Goal: Task Accomplishment & Management: Manage account settings

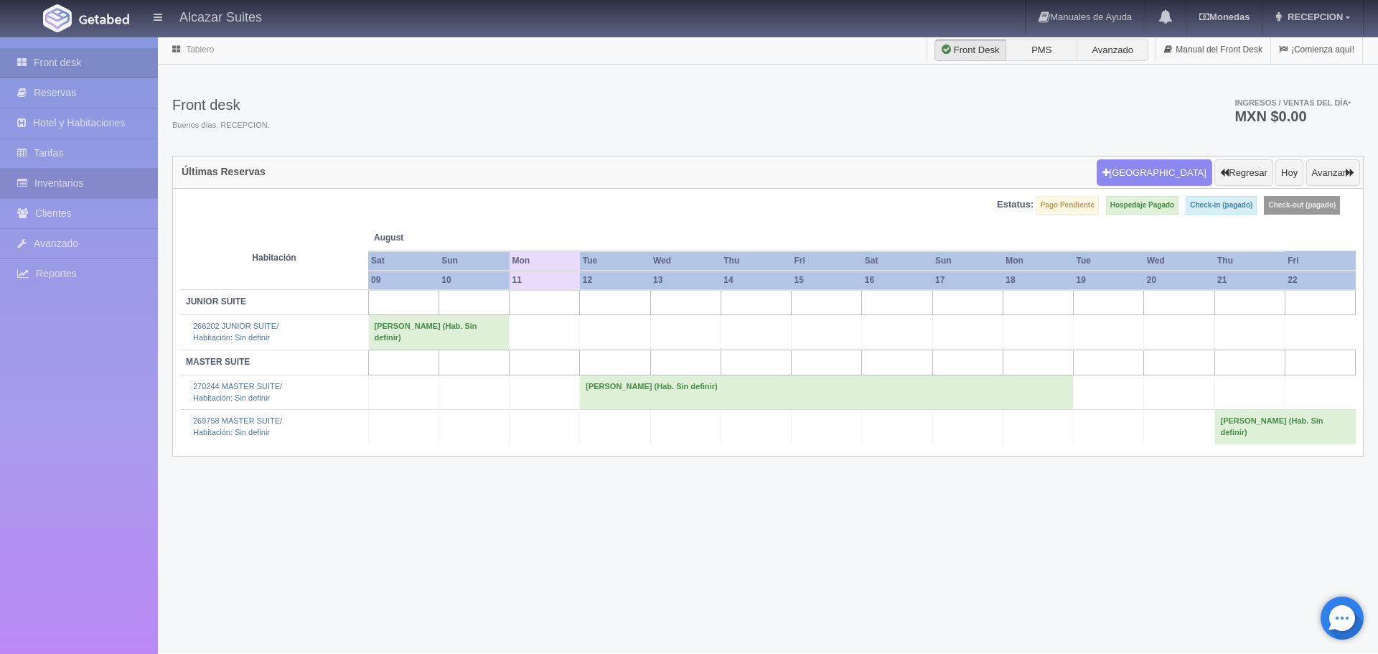
click at [75, 179] on link "Inventarios" at bounding box center [79, 183] width 158 height 29
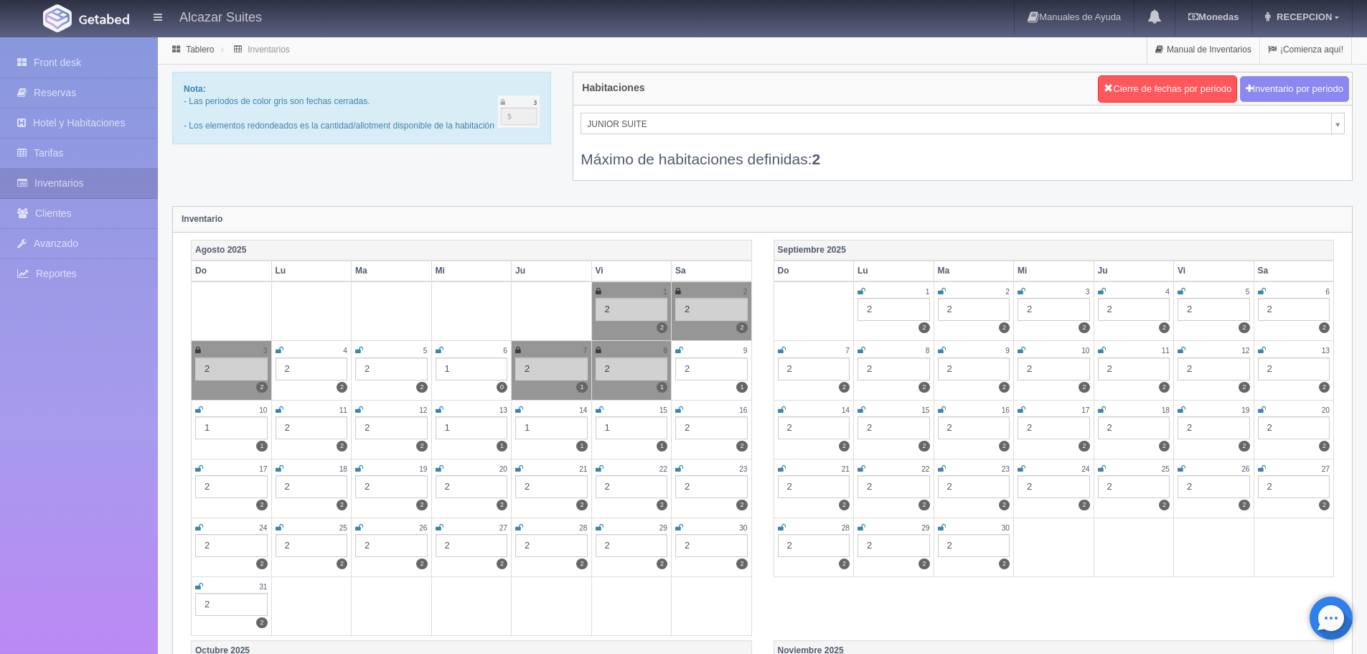
click at [281, 411] on icon at bounding box center [280, 409] width 8 height 9
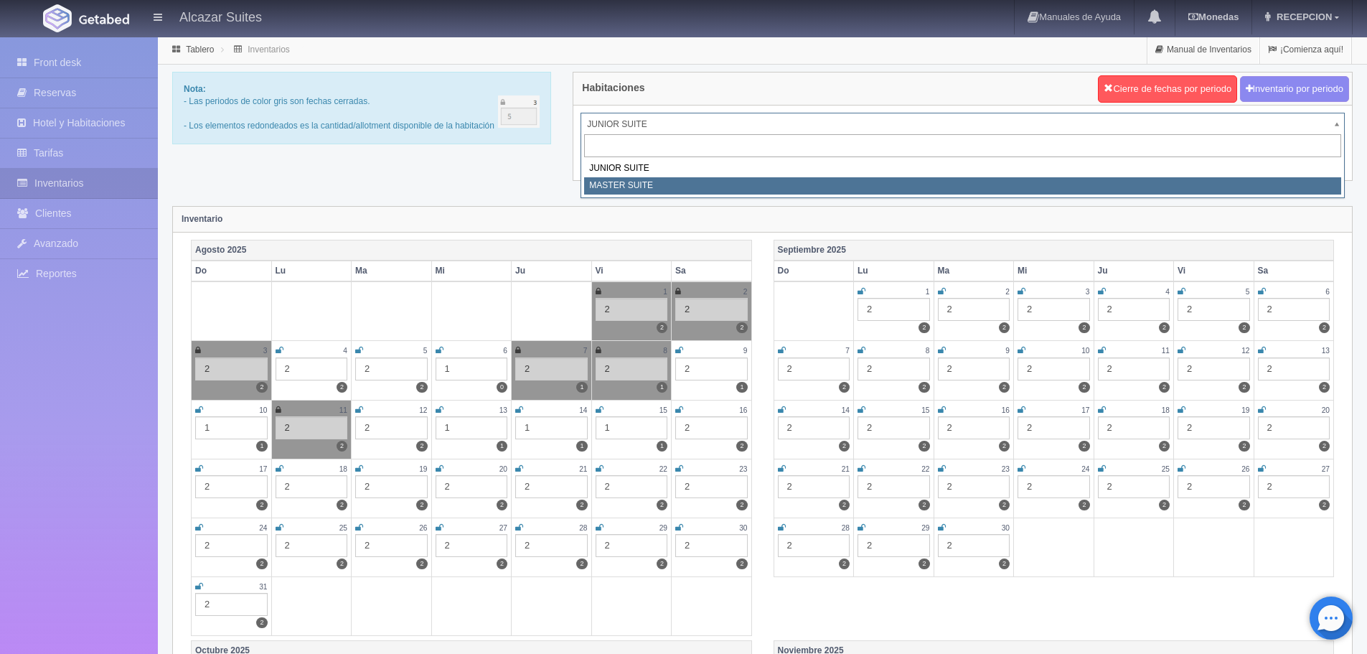
select select "305"
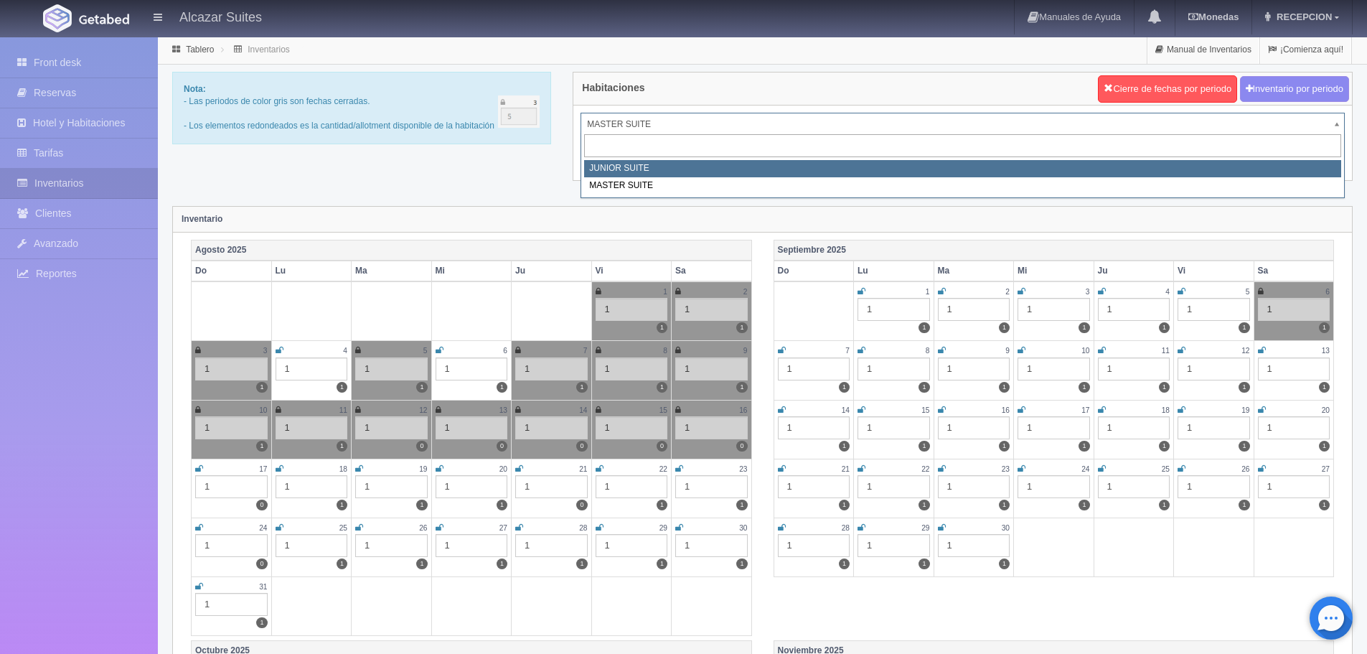
select select "304"
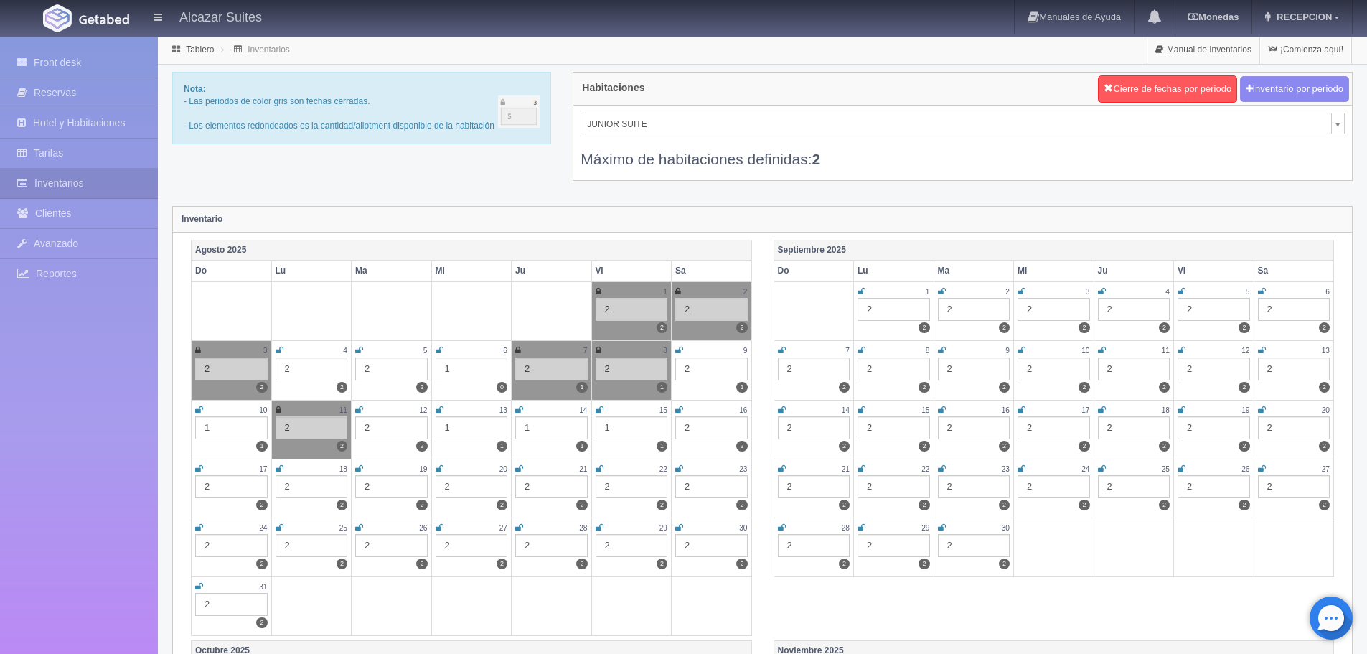
click at [281, 406] on div "11" at bounding box center [312, 410] width 72 height 12
click at [276, 411] on icon at bounding box center [279, 409] width 6 height 9
click at [300, 430] on div "2" at bounding box center [312, 427] width 72 height 23
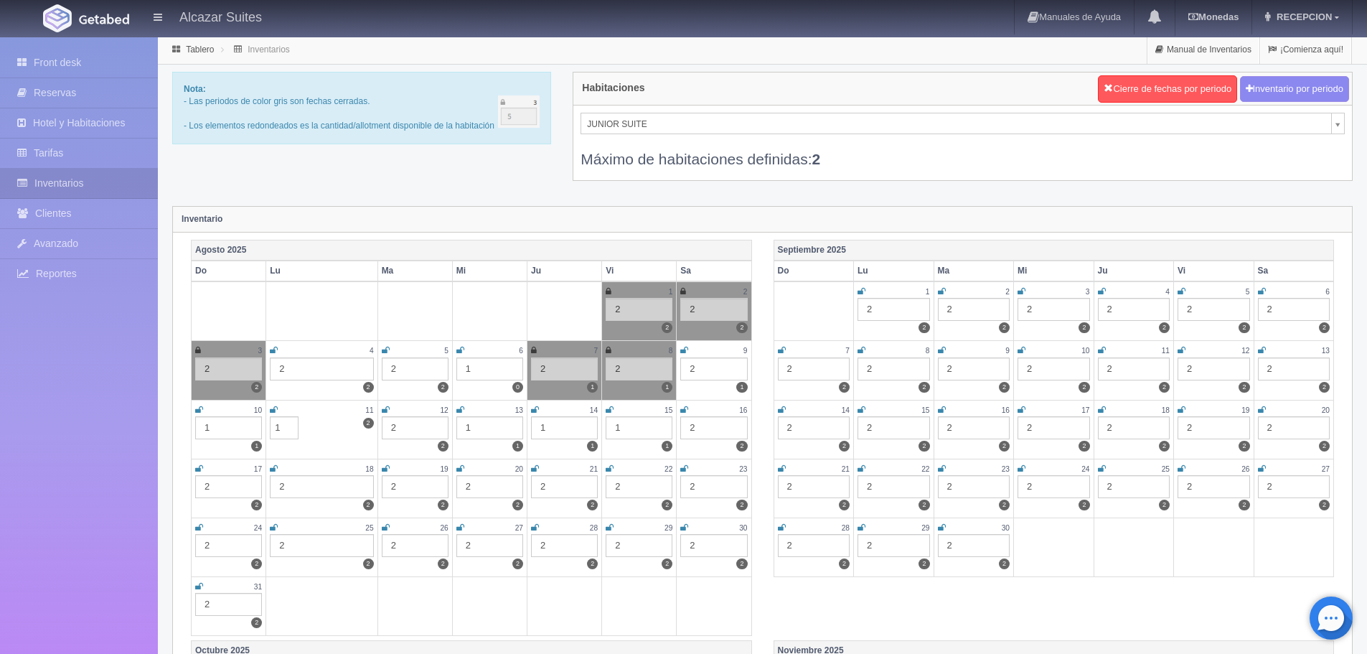
type input "1"
click at [444, 172] on div "Nota: - Las periodos de color gris son fechas cerradas. - Los elementos redonde…" at bounding box center [762, 135] width 1202 height 127
click at [1132, 369] on div "2" at bounding box center [1134, 368] width 72 height 23
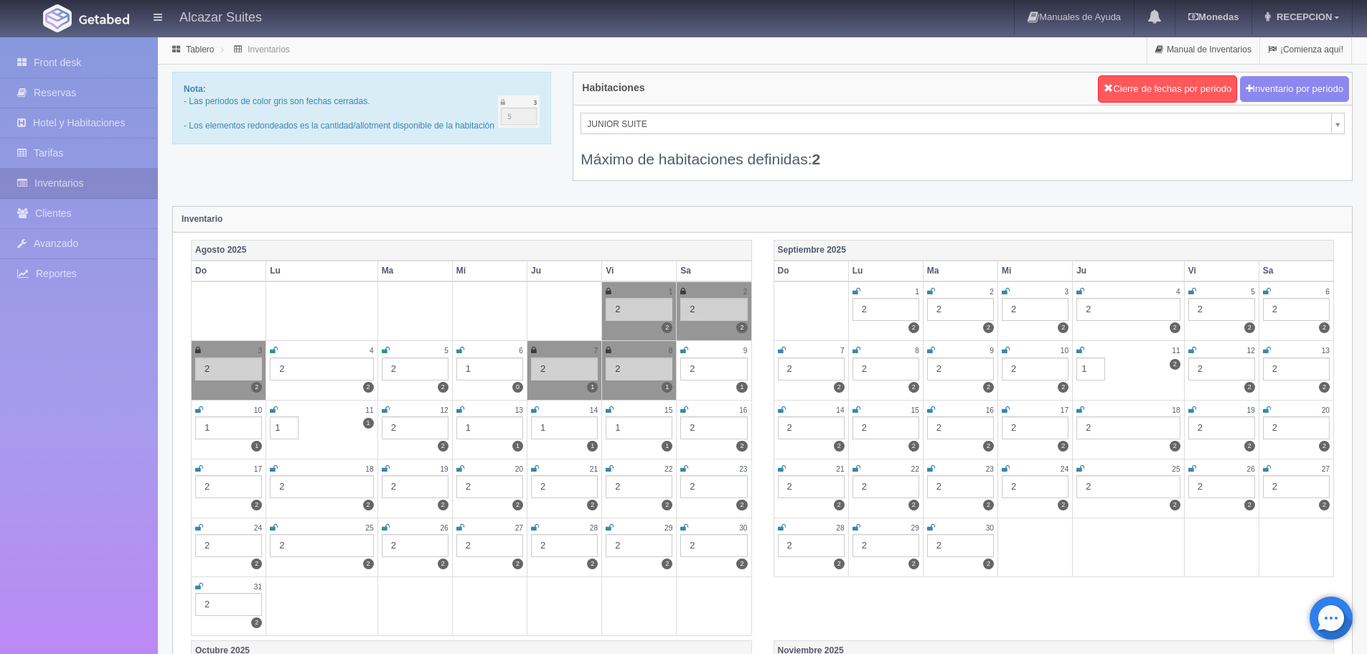
type input "1"
click at [1018, 196] on div "Habitaciones Cierre de fechas por periodo Inventario por periodo JUNIOR SUITE J…" at bounding box center [963, 135] width 802 height 127
click at [1092, 370] on input "1" at bounding box center [1090, 368] width 29 height 23
type input "2"
click at [990, 159] on div "Máximo de habitaciones definidas: 2" at bounding box center [963, 151] width 764 height 35
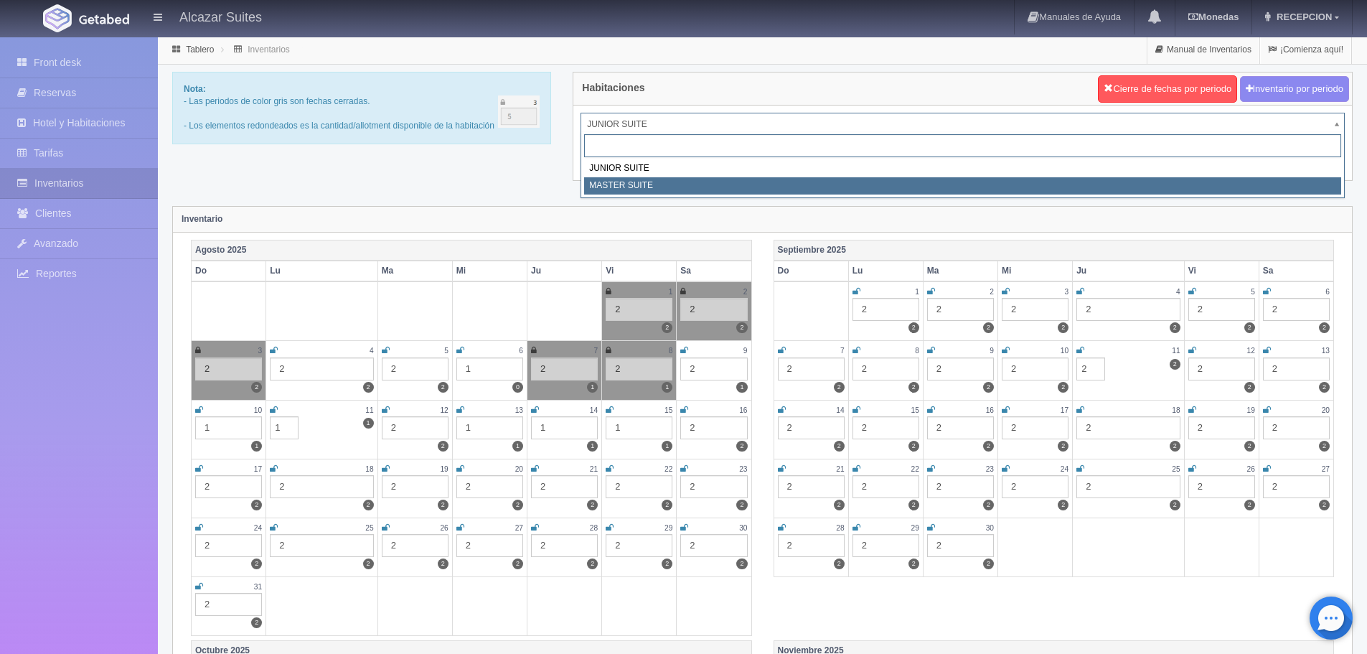
click at [664, 197] on div "JUNIOR SUITE MASTER SUITE" at bounding box center [963, 165] width 764 height 67
select select "305"
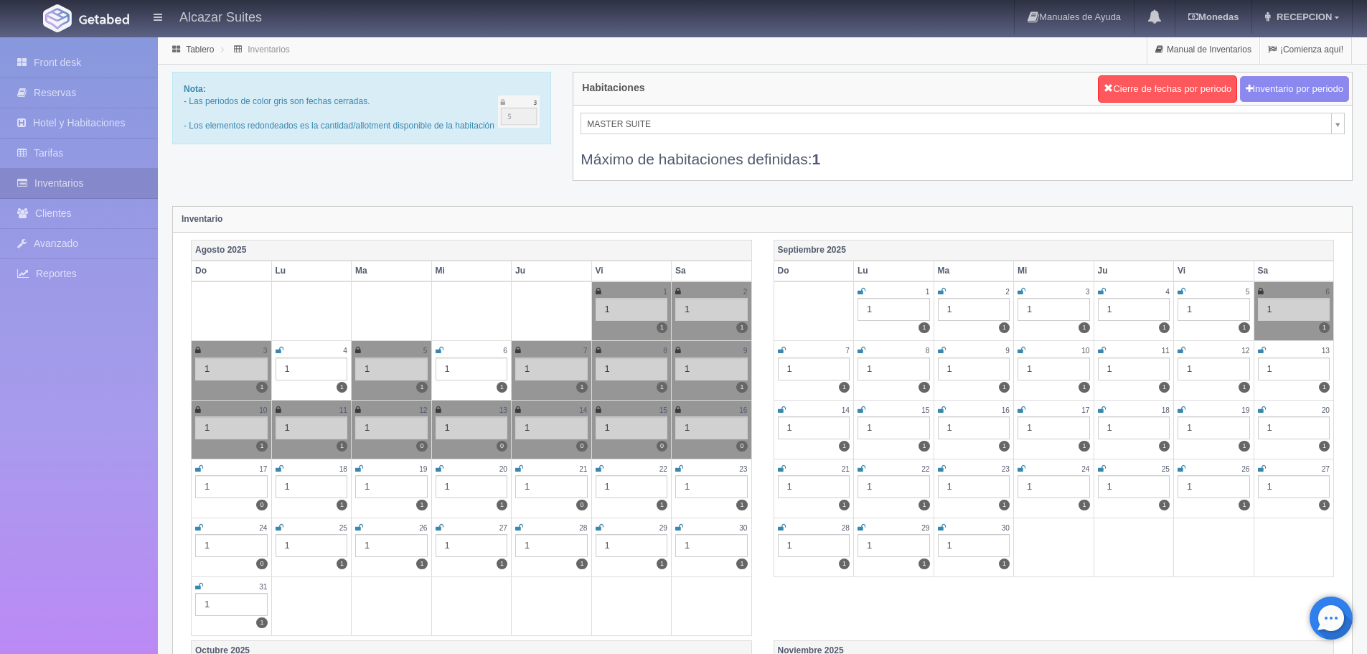
click at [277, 407] on icon at bounding box center [279, 409] width 6 height 9
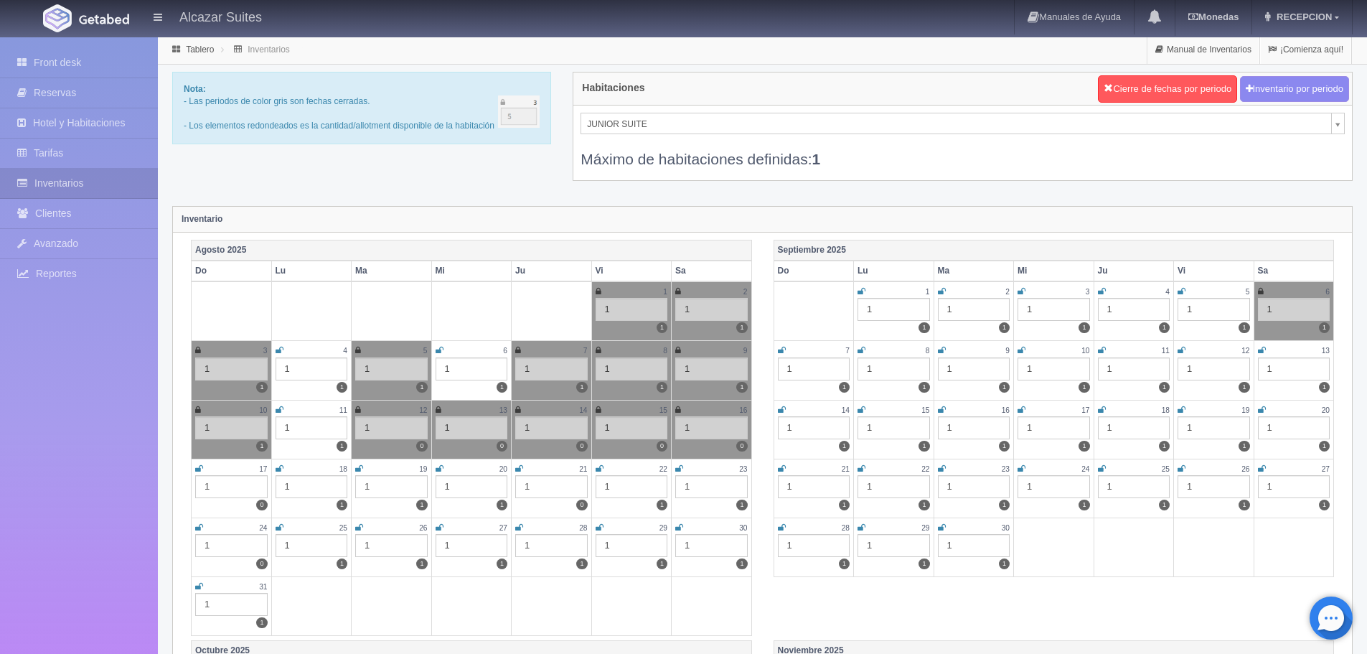
select select "304"
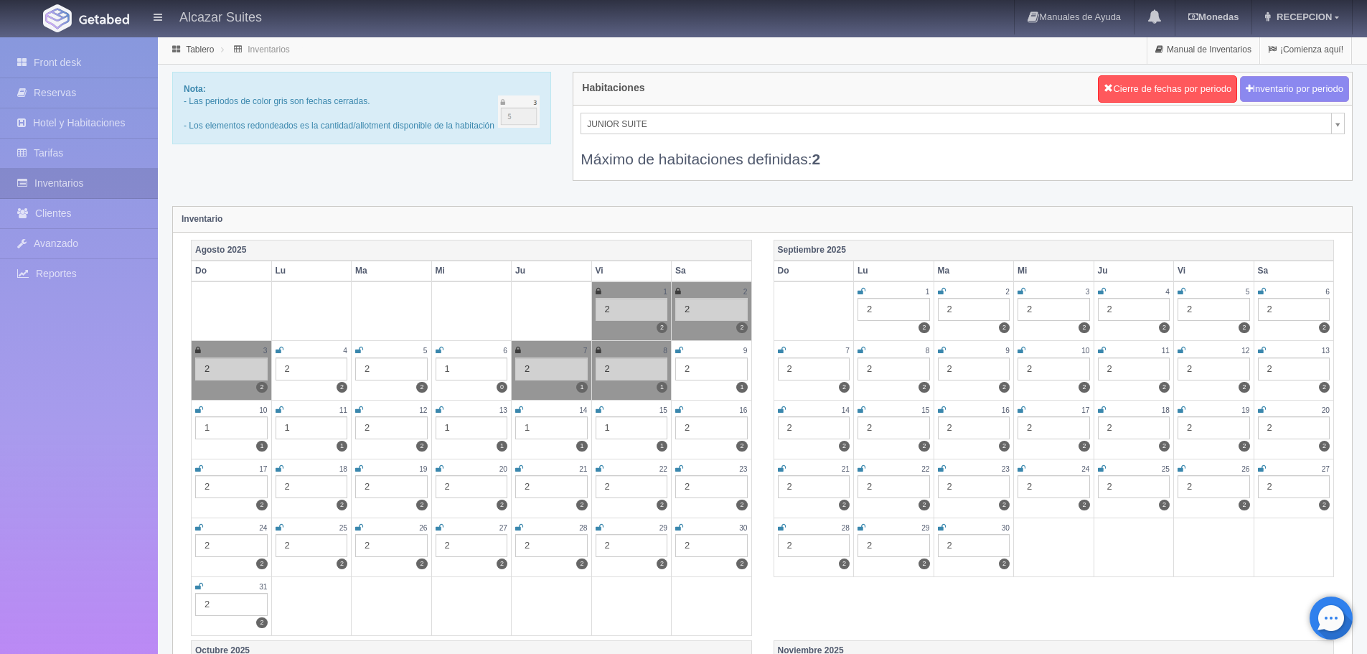
click at [279, 411] on icon at bounding box center [280, 409] width 8 height 9
click at [637, 107] on div "JUNIOR SUITE JUNIOR SUITE MASTER SUITE Máximo de habitaciones definidas: 2" at bounding box center [962, 142] width 779 height 75
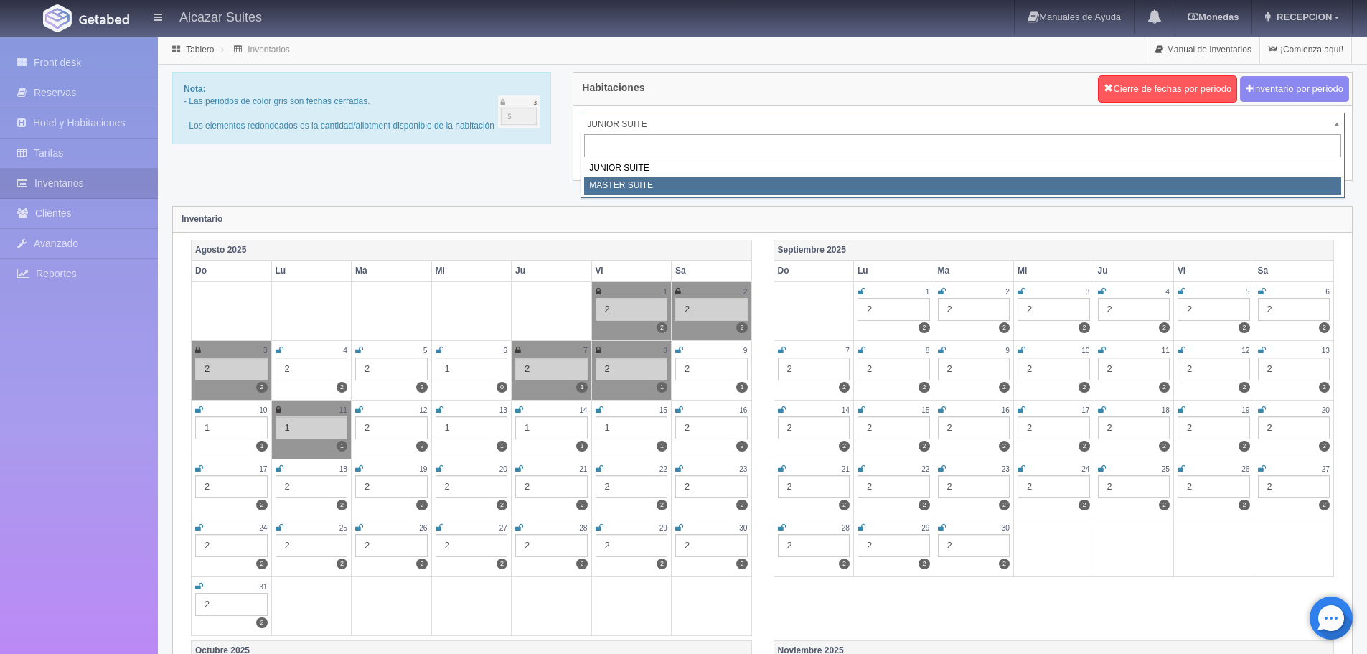
select select "305"
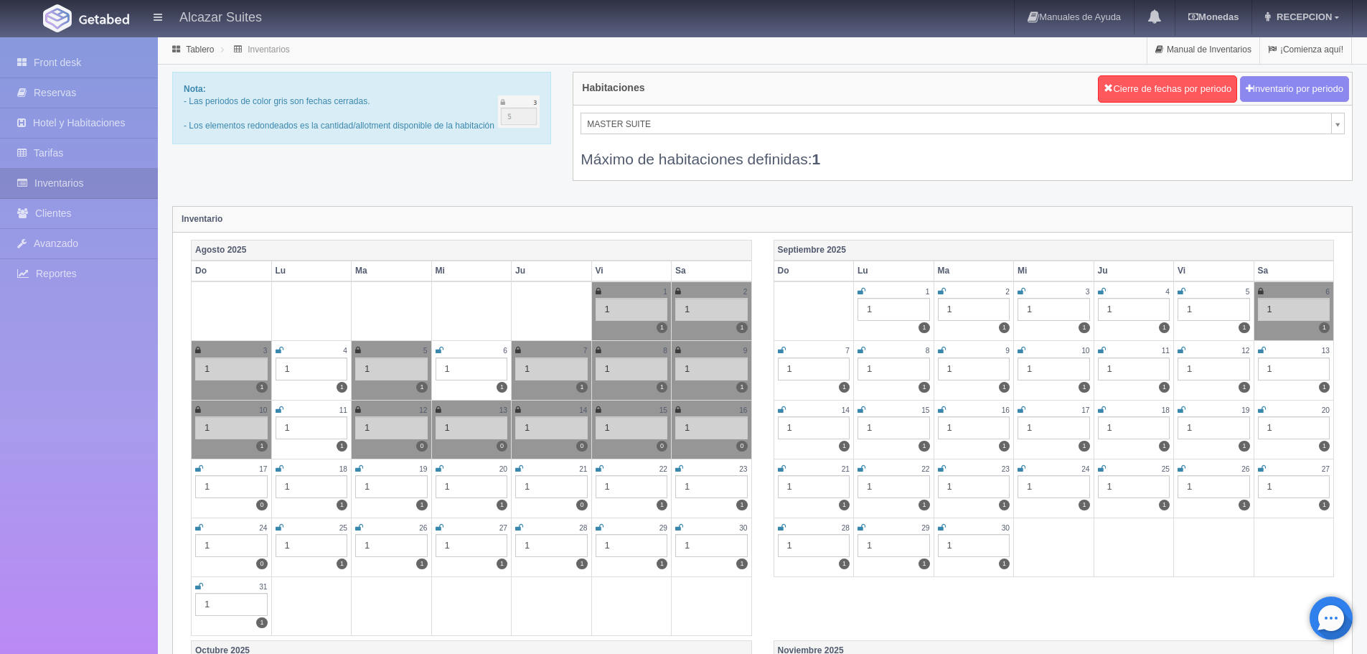
click at [276, 411] on icon at bounding box center [280, 409] width 8 height 9
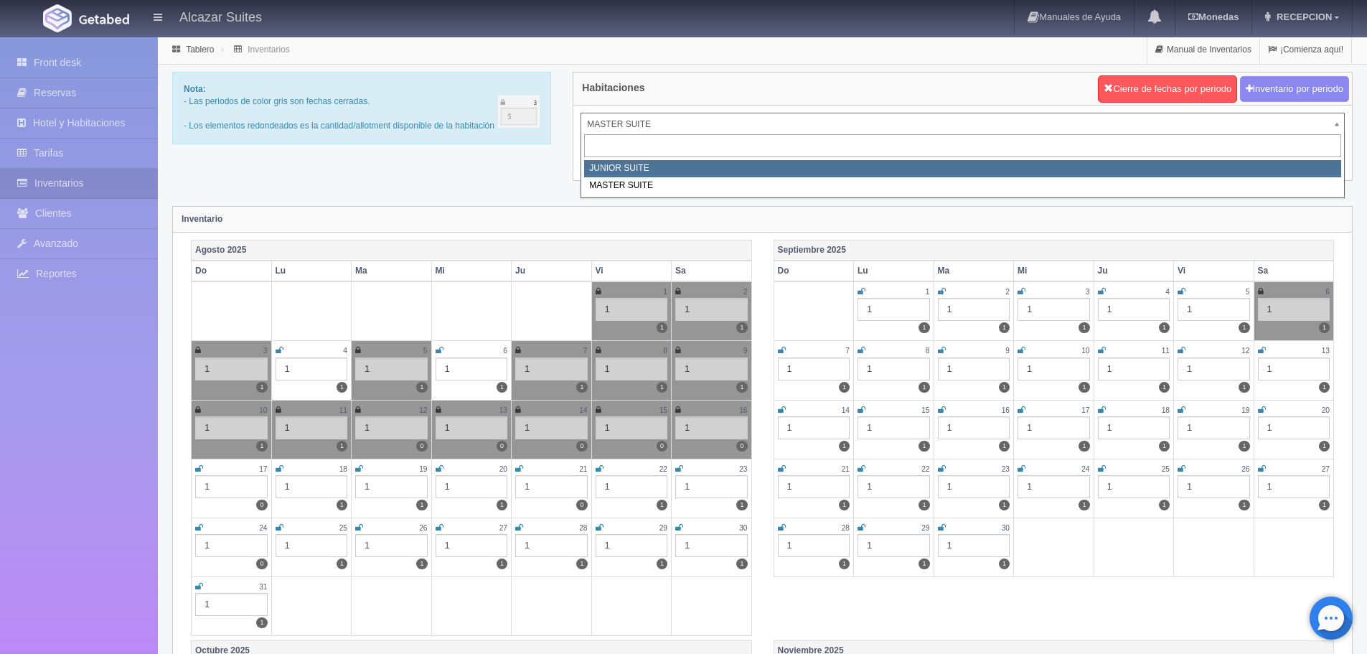
select select "304"
